Goal: Navigation & Orientation: Go to known website

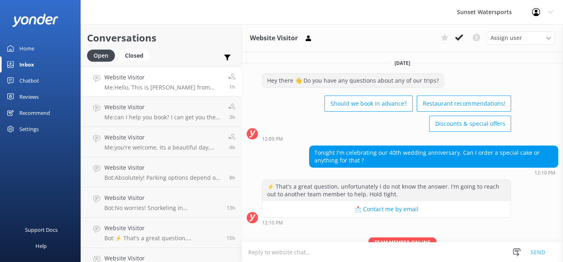
scroll to position [46, 0]
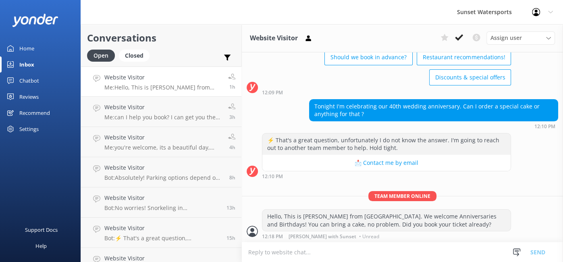
click at [183, 89] on p "Me: Hello, This is Amanda from Sunset Watersport. We welcome Anniversaries and …" at bounding box center [163, 87] width 118 height 7
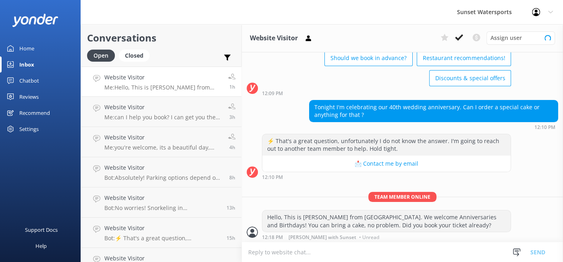
scroll to position [46, 0]
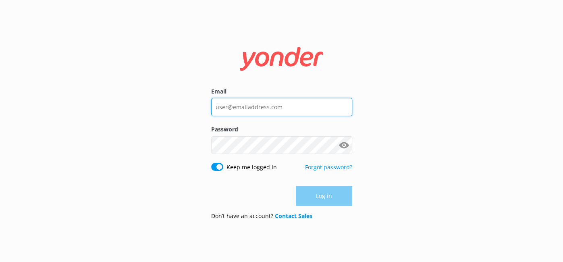
click at [246, 106] on input "Email" at bounding box center [281, 107] width 141 height 18
type input "[PERSON_NAME][EMAIL_ADDRESS][DOMAIN_NAME]"
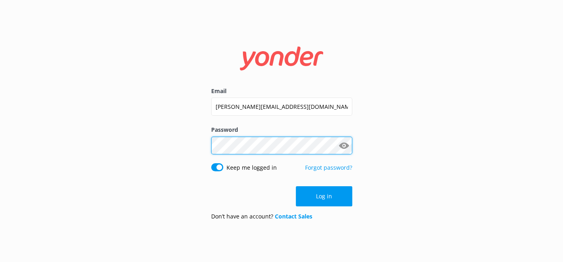
click button "Log in" at bounding box center [324, 196] width 56 height 20
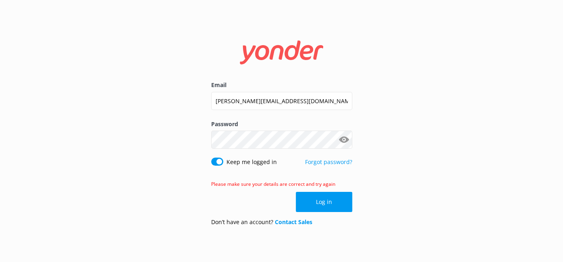
click at [343, 139] on button "Show password" at bounding box center [344, 140] width 16 height 16
click button "Log in" at bounding box center [324, 202] width 56 height 20
